Goal: Entertainment & Leisure: Consume media (video, audio)

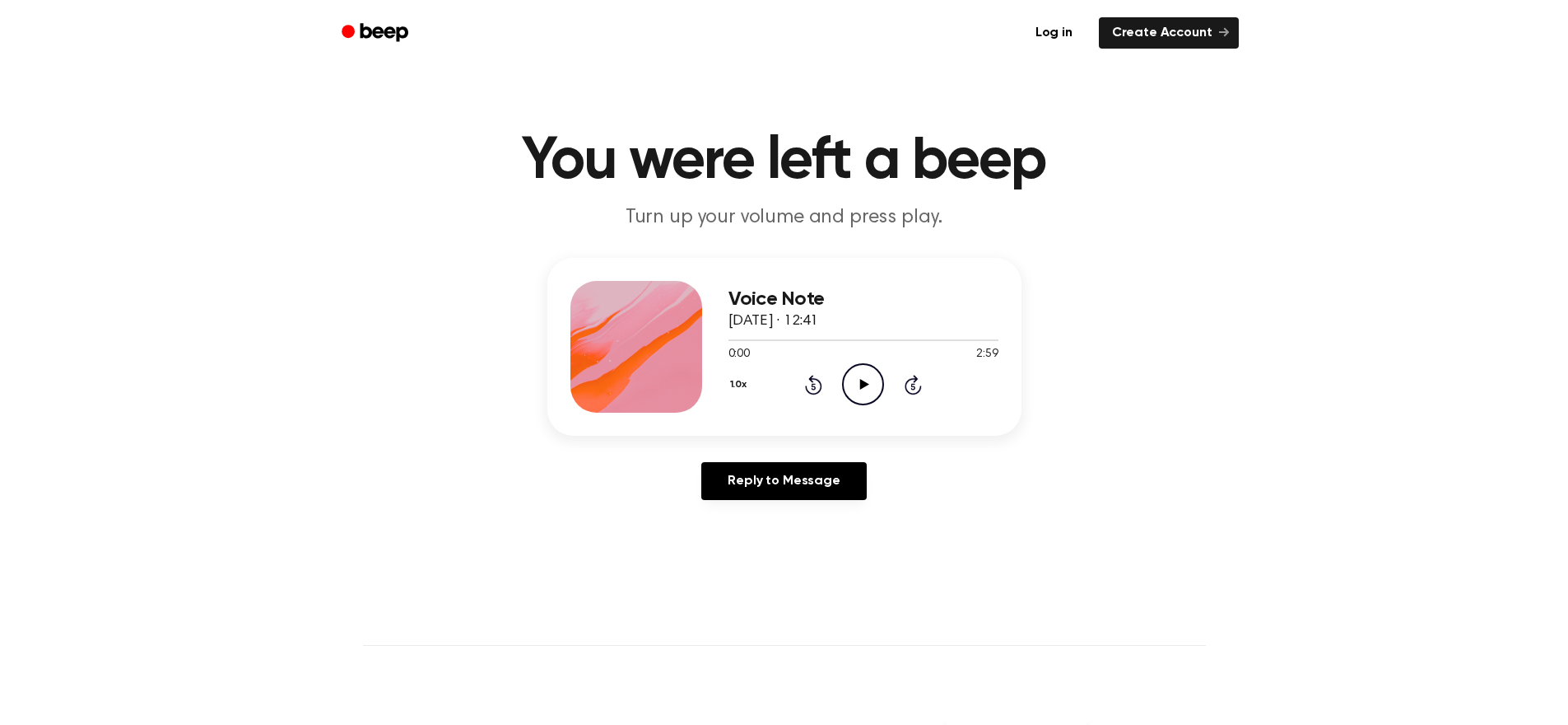
click at [863, 384] on icon at bounding box center [865, 383] width 9 height 10
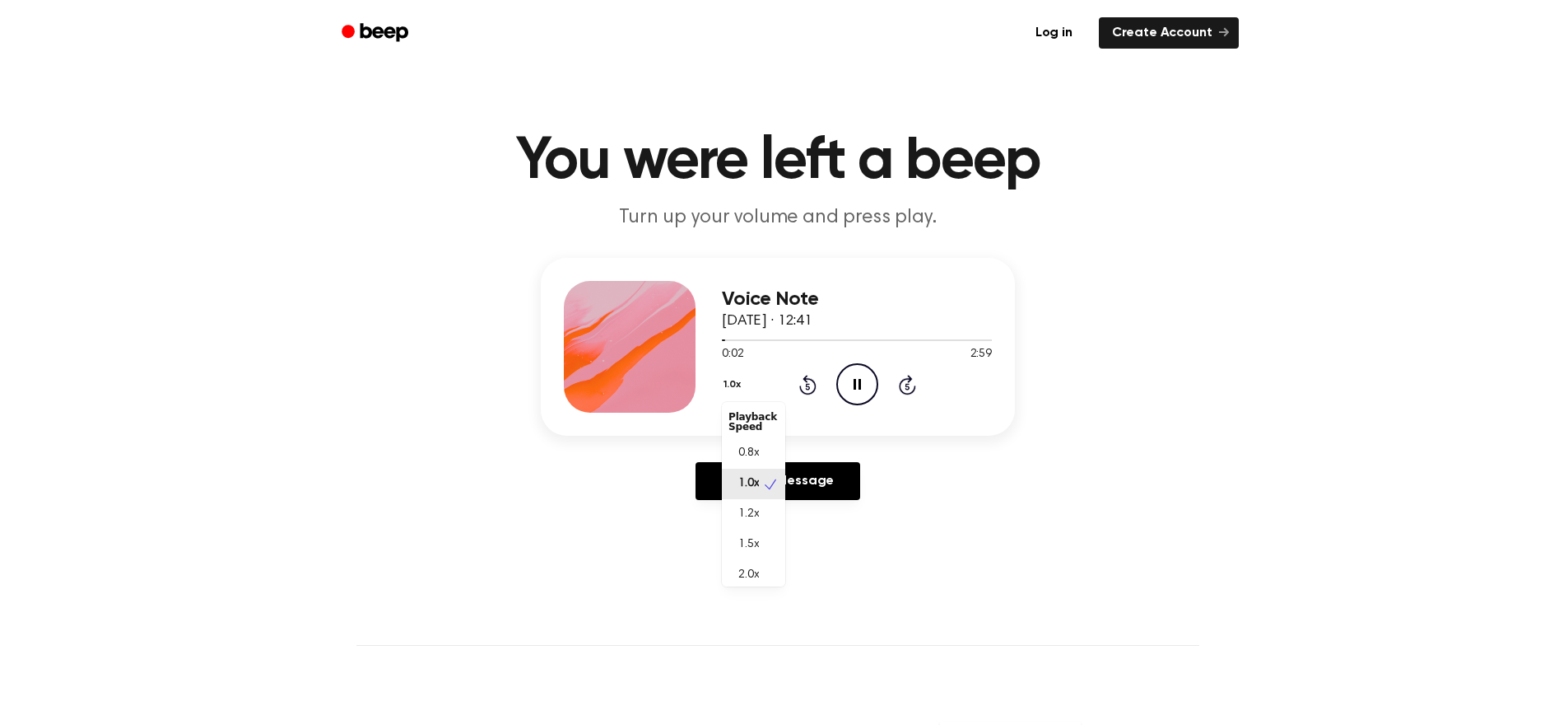
click at [740, 379] on button "1.0x" at bounding box center [734, 385] width 24 height 28
click at [770, 549] on div "1.5x" at bounding box center [760, 544] width 63 height 30
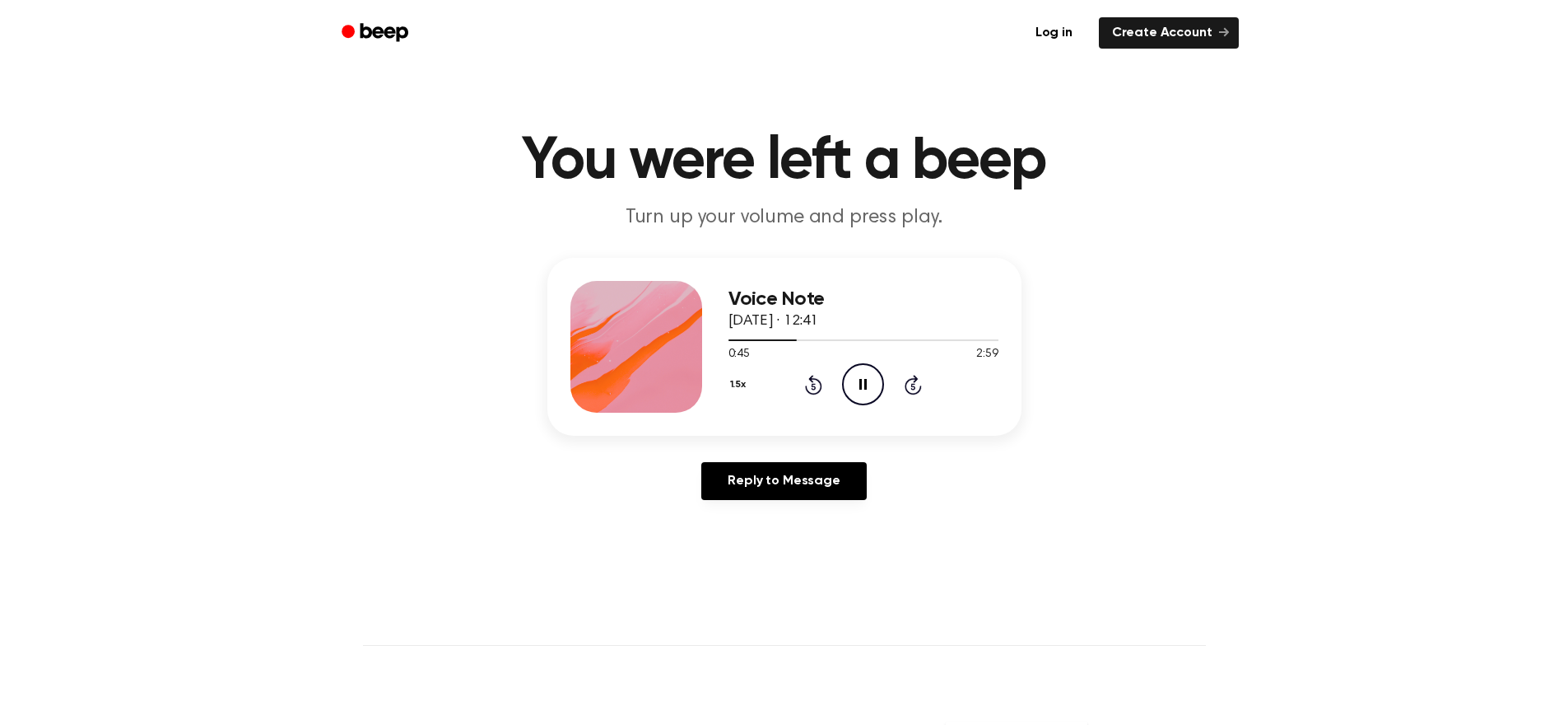
click at [858, 384] on icon "Pause Audio" at bounding box center [863, 384] width 42 height 42
click at [857, 382] on icon "Play Audio" at bounding box center [863, 384] width 42 height 42
click at [851, 379] on icon "Pause Audio" at bounding box center [863, 384] width 42 height 42
click at [856, 389] on icon "Play Audio" at bounding box center [863, 384] width 42 height 42
click at [857, 382] on icon "Pause Audio" at bounding box center [863, 384] width 42 height 42
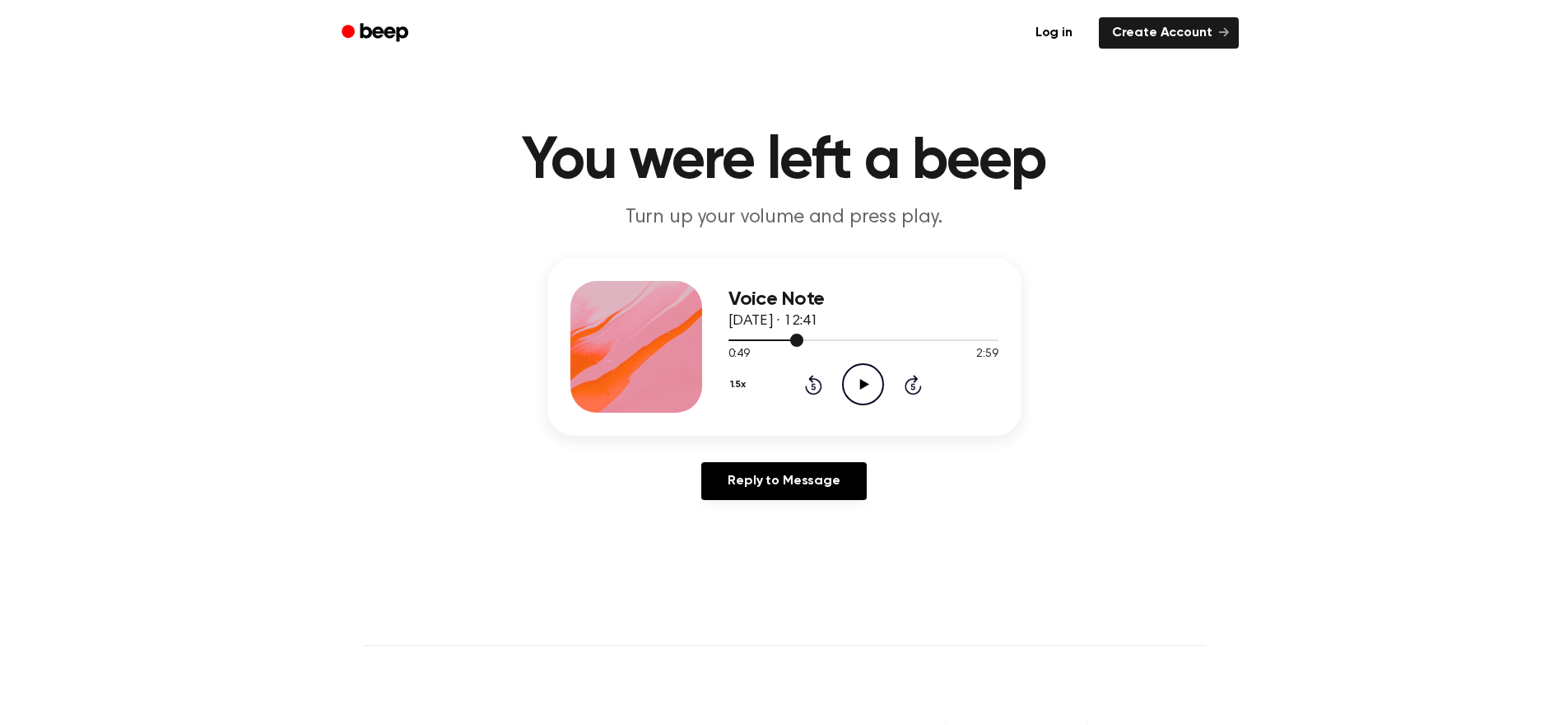
click at [785, 341] on div at bounding box center [766, 340] width 75 height 2
click at [856, 384] on icon "Play Audio" at bounding box center [863, 384] width 42 height 42
click at [772, 347] on div "0:00 2:59" at bounding box center [863, 354] width 270 height 17
click at [772, 343] on div at bounding box center [863, 339] width 270 height 13
click at [778, 341] on div at bounding box center [863, 339] width 270 height 13
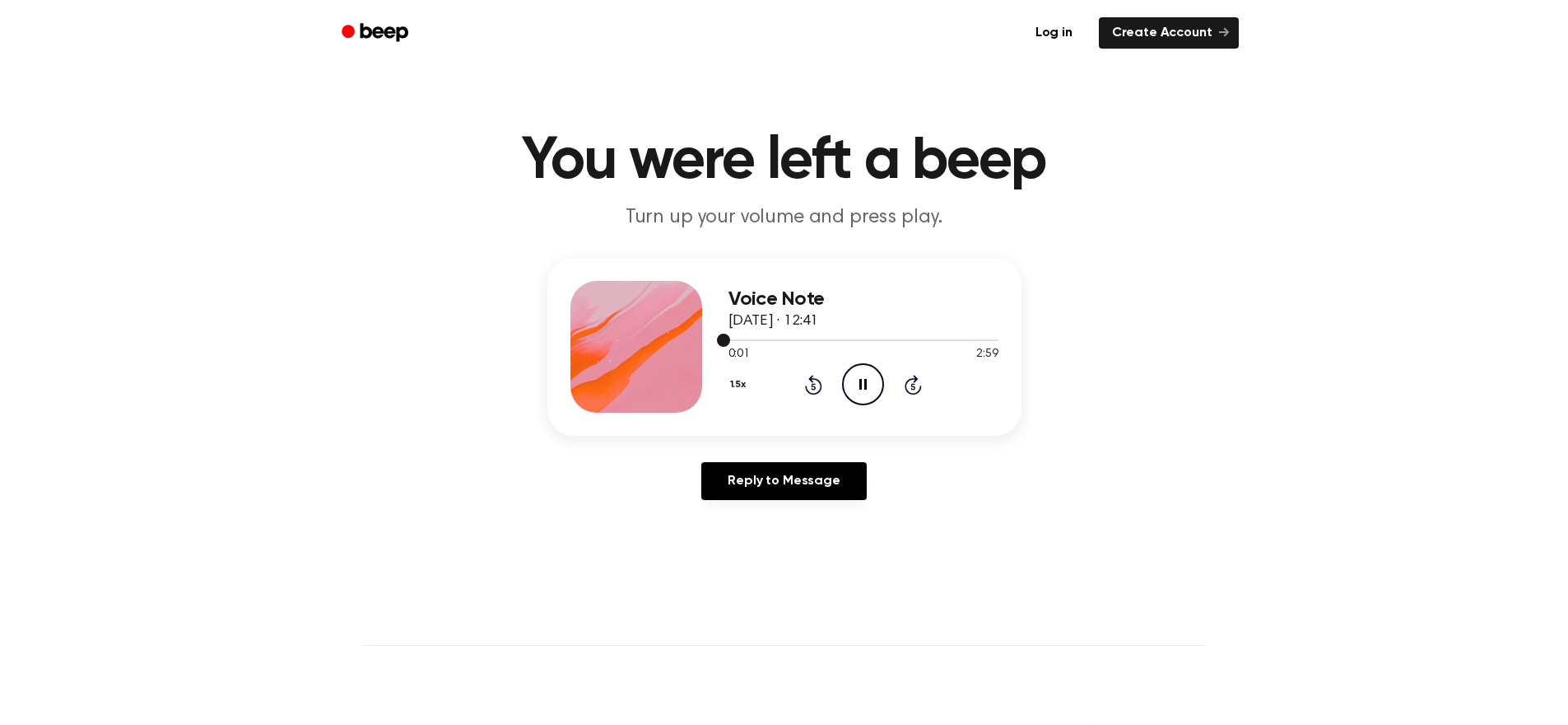
drag, startPoint x: 738, startPoint y: 340, endPoint x: 776, endPoint y: 341, distance: 38.0
click at [776, 341] on div at bounding box center [863, 339] width 270 height 13
click at [899, 386] on div "1.5x Rewind 5 seconds Pause Audio Skip 5 seconds" at bounding box center [863, 384] width 270 height 42
click at [906, 384] on icon at bounding box center [913, 384] width 17 height 20
click at [912, 384] on icon at bounding box center [913, 386] width 4 height 7
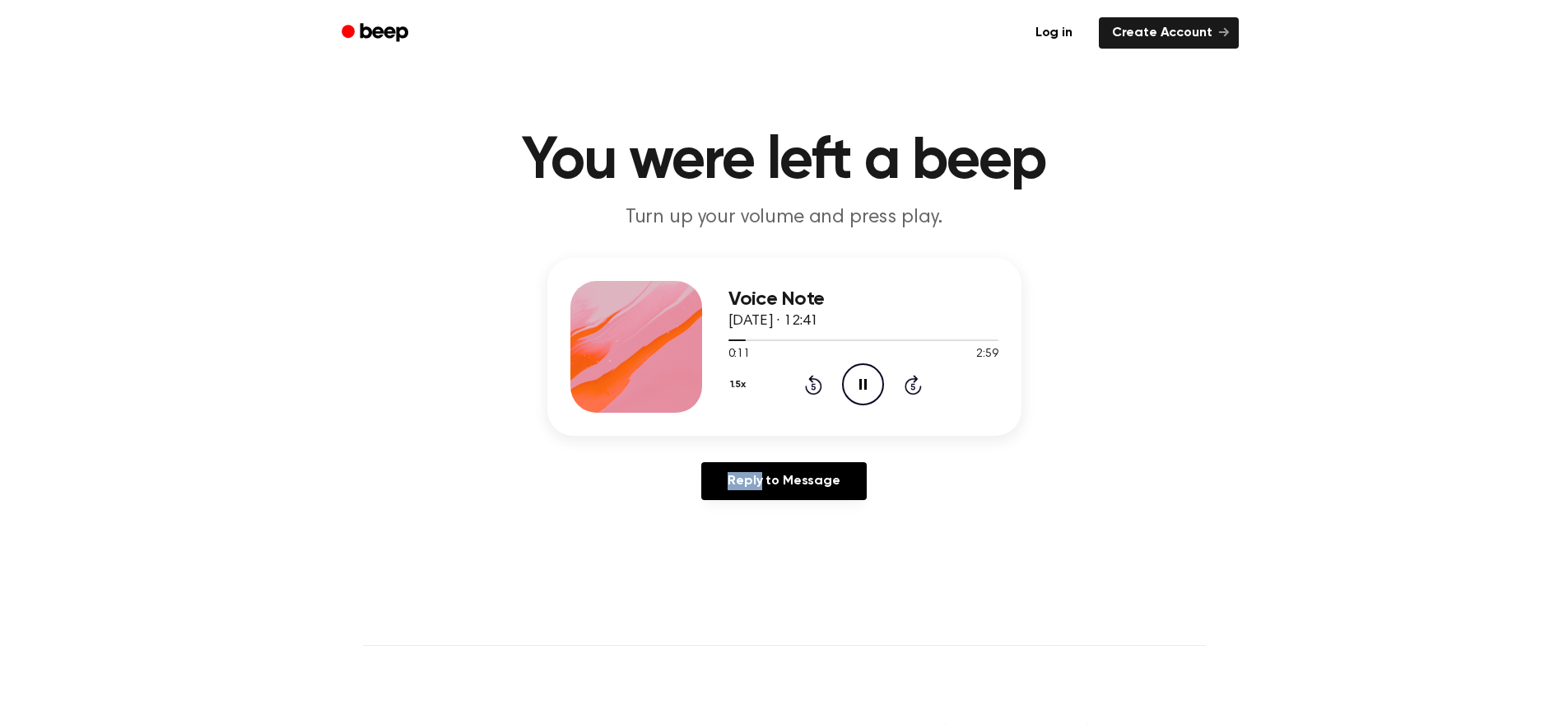
click at [912, 384] on icon at bounding box center [913, 386] width 4 height 7
click at [915, 384] on icon "Skip 5 seconds" at bounding box center [912, 384] width 18 height 22
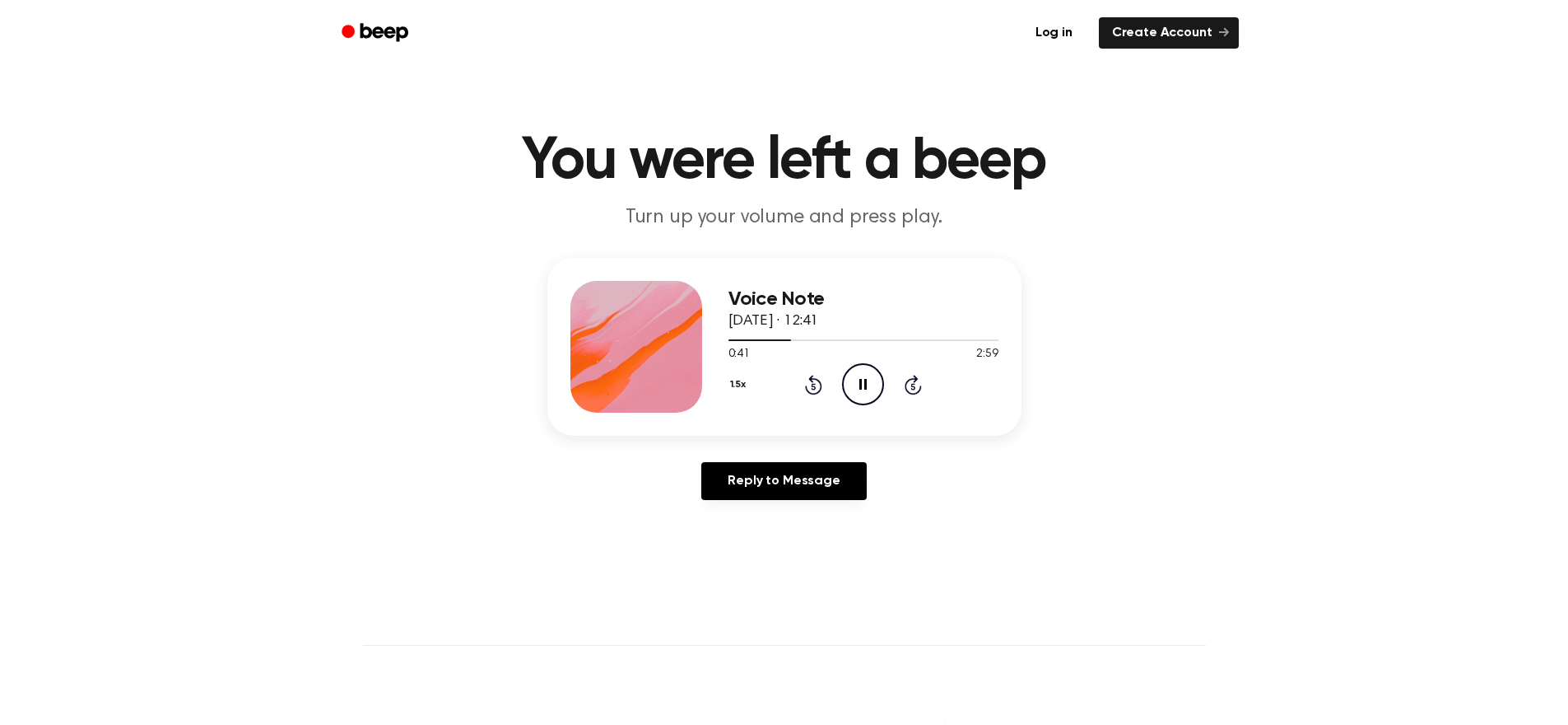
click at [740, 384] on button "1.5x" at bounding box center [740, 385] width 24 height 28
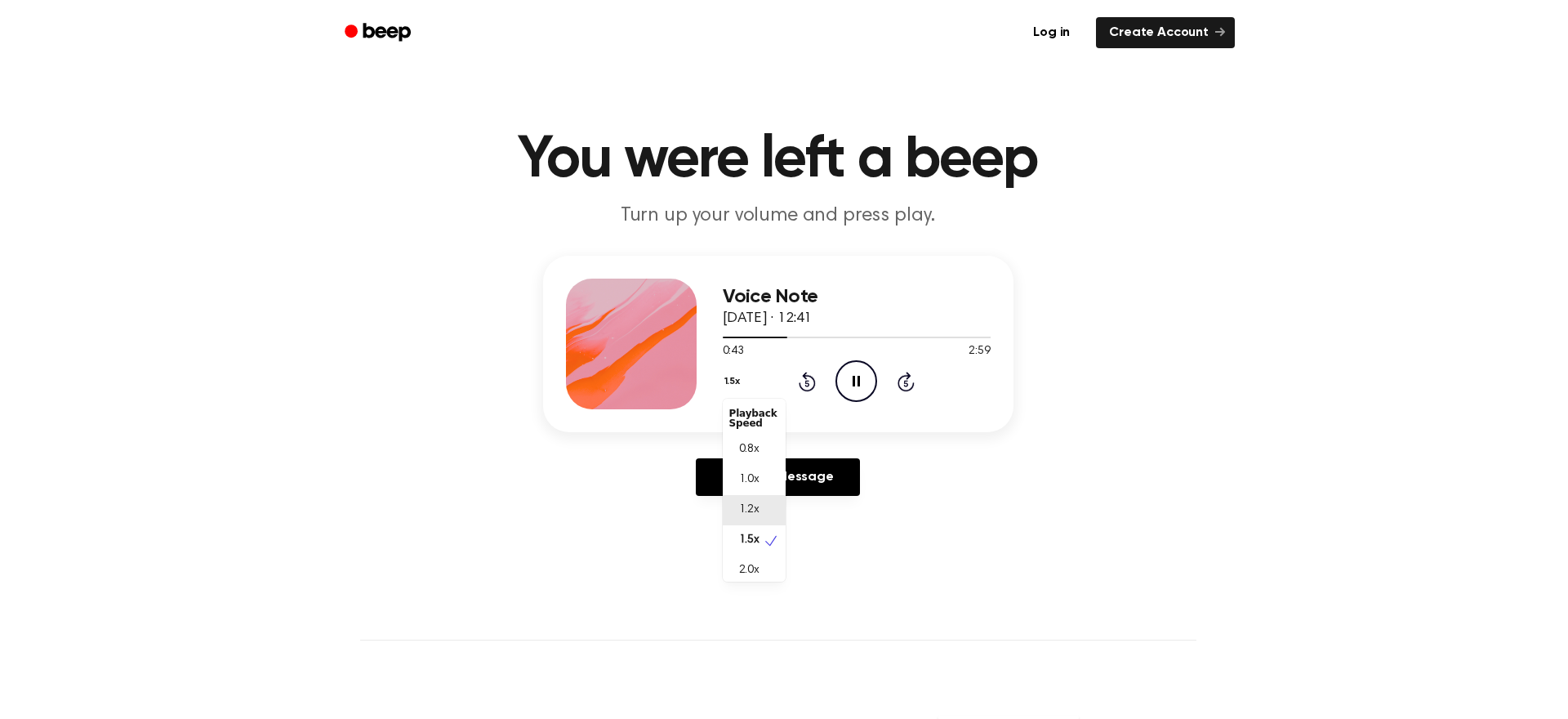
click at [747, 502] on span "1.2x" at bounding box center [750, 510] width 21 height 17
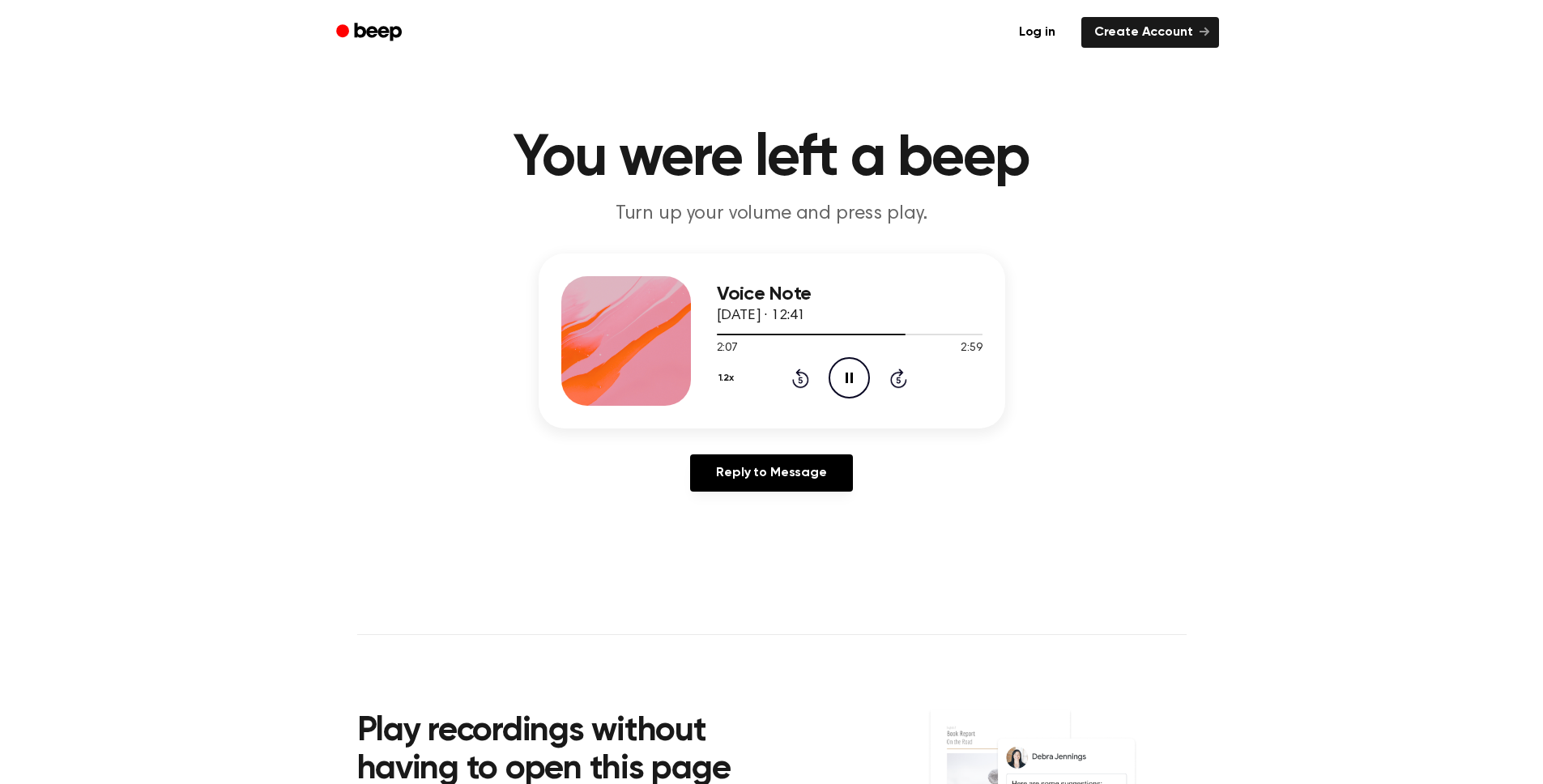
click at [898, 377] on icon at bounding box center [898, 380] width 4 height 6
click at [874, 378] on div "1.2x Rewind 5 seconds Play Audio Skip 5 seconds" at bounding box center [849, 378] width 266 height 42
click at [866, 377] on icon "Play Audio" at bounding box center [849, 378] width 42 height 42
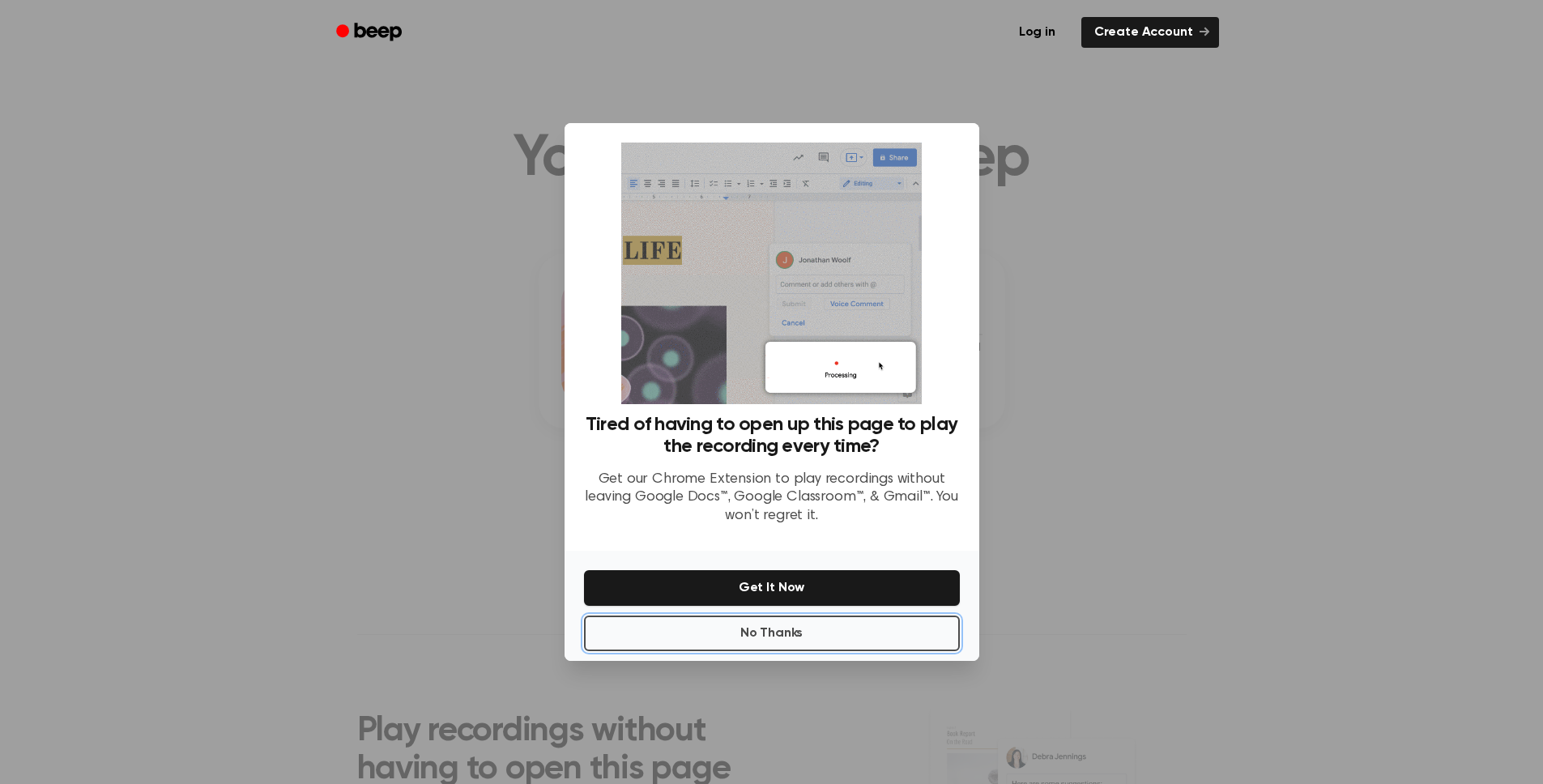
click at [768, 637] on button "No Thanks" at bounding box center [772, 633] width 376 height 35
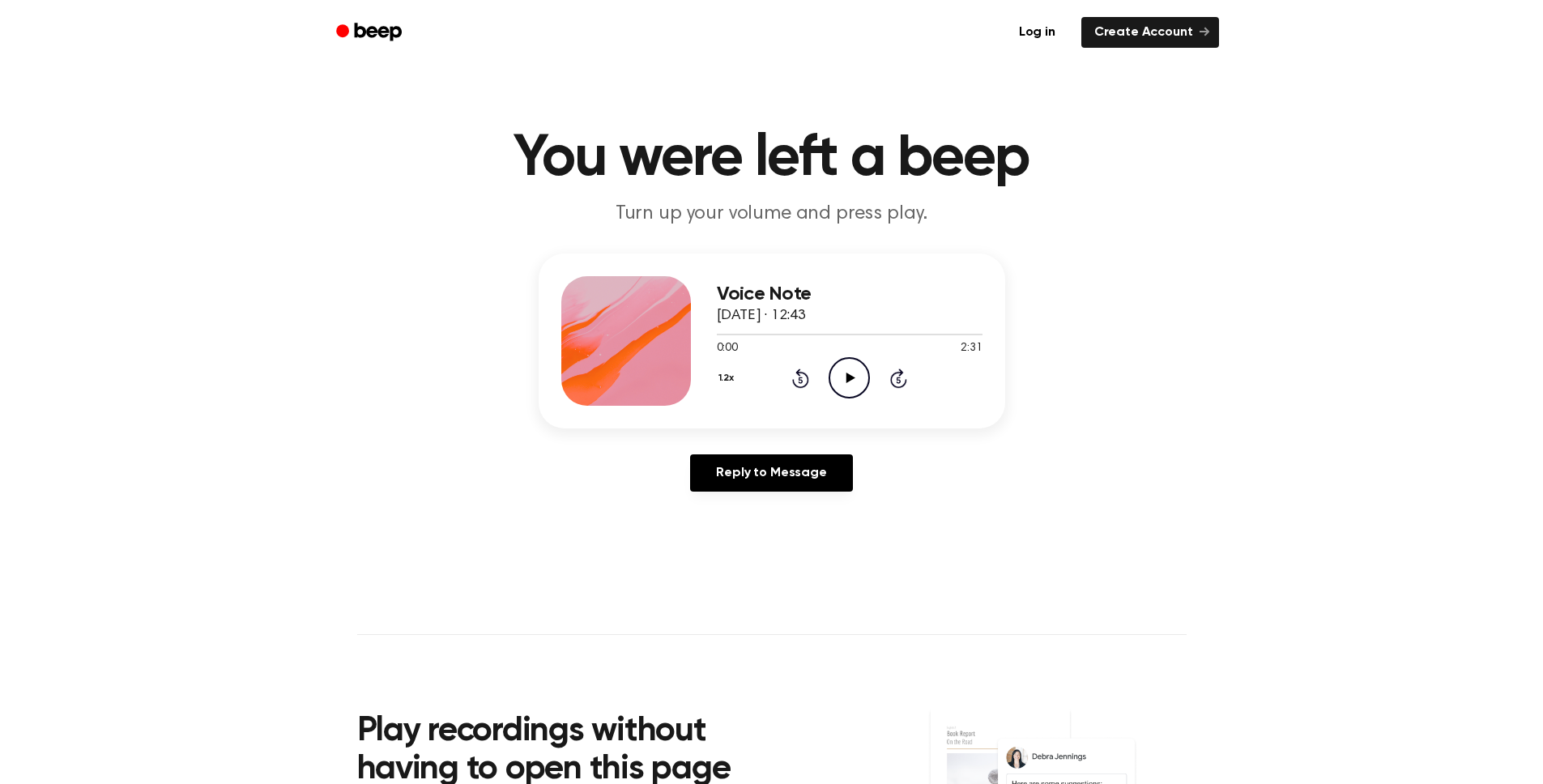
click at [847, 366] on icon "Play Audio" at bounding box center [849, 378] width 42 height 42
click at [901, 381] on icon "Skip 5 seconds" at bounding box center [897, 378] width 18 height 21
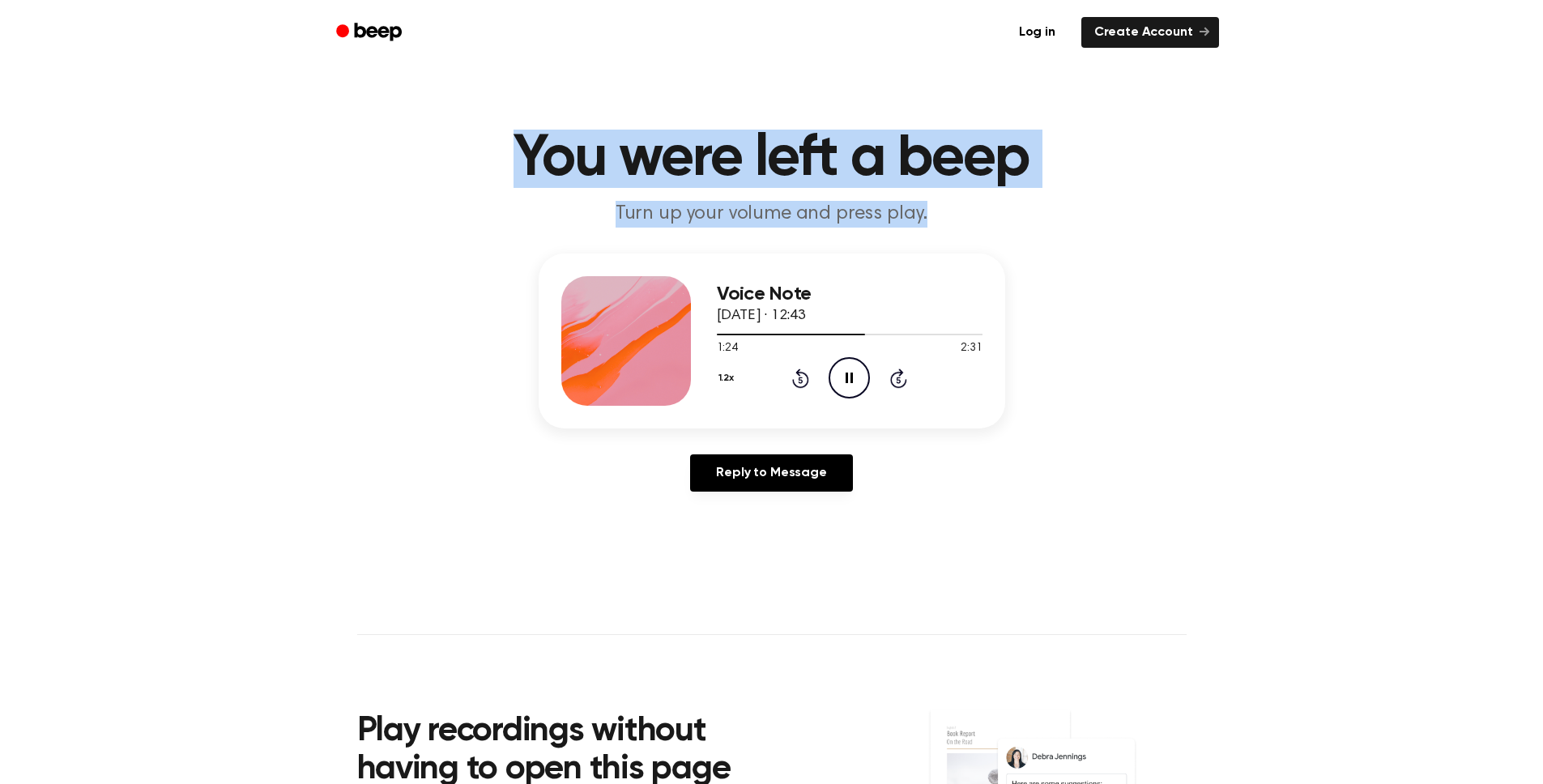
drag, startPoint x: 509, startPoint y: 145, endPoint x: 936, endPoint y: 219, distance: 433.4
click at [936, 219] on header "You were left a beep Turn up your volume and press play." at bounding box center [772, 179] width 1504 height 98
click at [934, 216] on p "Turn up your volume and press play." at bounding box center [772, 214] width 622 height 27
drag, startPoint x: 947, startPoint y: 213, endPoint x: 445, endPoint y: 105, distance: 513.5
click at [483, 144] on header "You were left a beep Turn up your volume and press play." at bounding box center [772, 179] width 1504 height 98
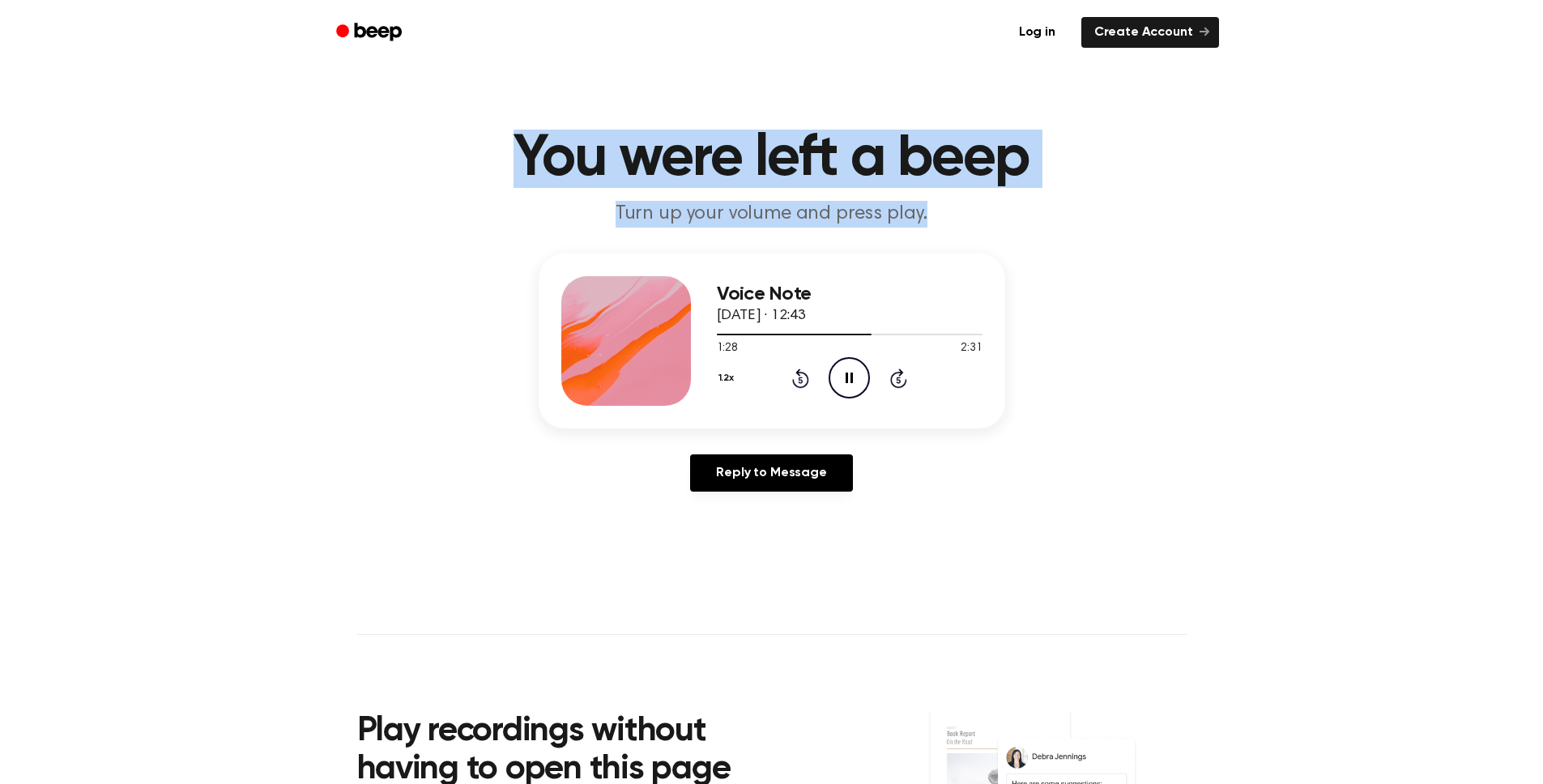
click at [563, 180] on h1 "You were left a beep" at bounding box center [772, 158] width 830 height 58
drag, startPoint x: 520, startPoint y: 148, endPoint x: 927, endPoint y: 217, distance: 412.8
click at [927, 217] on header "You were left a beep Turn up your volume and press play." at bounding box center [772, 179] width 1504 height 98
click at [938, 214] on p "Turn up your volume and press play." at bounding box center [772, 214] width 622 height 27
drag, startPoint x: 973, startPoint y: 217, endPoint x: 512, endPoint y: 130, distance: 469.1
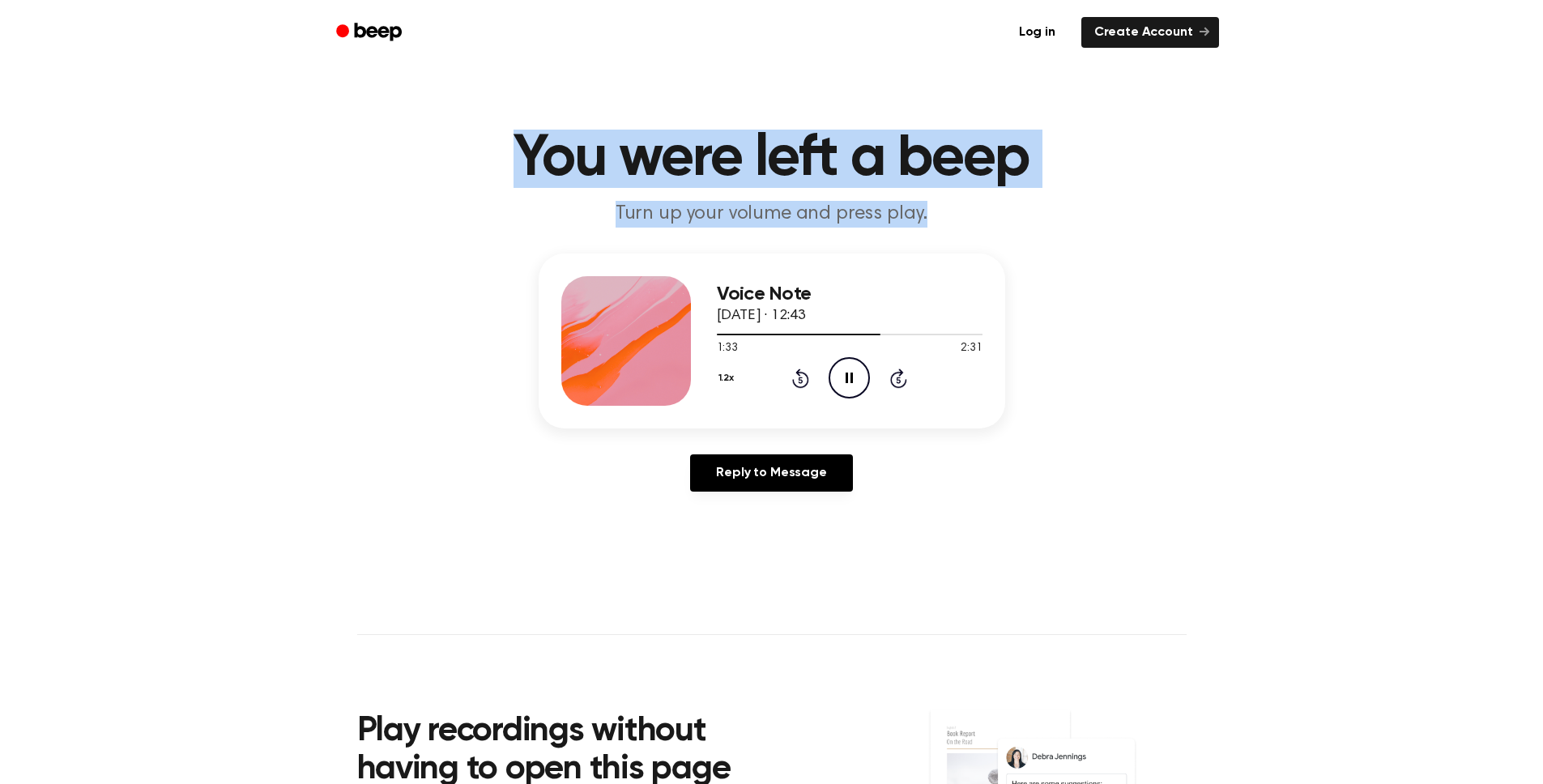
click at [512, 130] on header "You were left a beep Turn up your volume and press play." at bounding box center [772, 179] width 1504 height 98
click at [521, 124] on main "You were left a beep Turn up your volume and press play. Voice Note [DATE] · 12…" at bounding box center [772, 499] width 1543 height 999
drag, startPoint x: 507, startPoint y: 110, endPoint x: 939, endPoint y: 230, distance: 448.4
click at [939, 230] on main "You were left a beep Turn up your volume and press play. Voice Note [DATE] · 12…" at bounding box center [772, 499] width 1543 height 999
click at [943, 217] on p "Turn up your volume and press play." at bounding box center [772, 214] width 622 height 27
